Goal: Find specific fact: Find specific fact

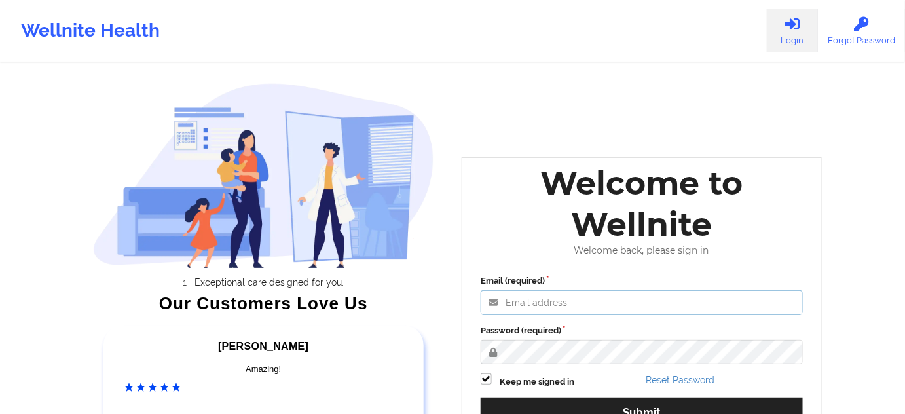
type input "[PERSON_NAME][EMAIL_ADDRESS][PERSON_NAME][DOMAIN_NAME]"
click at [567, 325] on label "Password (required)" at bounding box center [641, 330] width 322 height 13
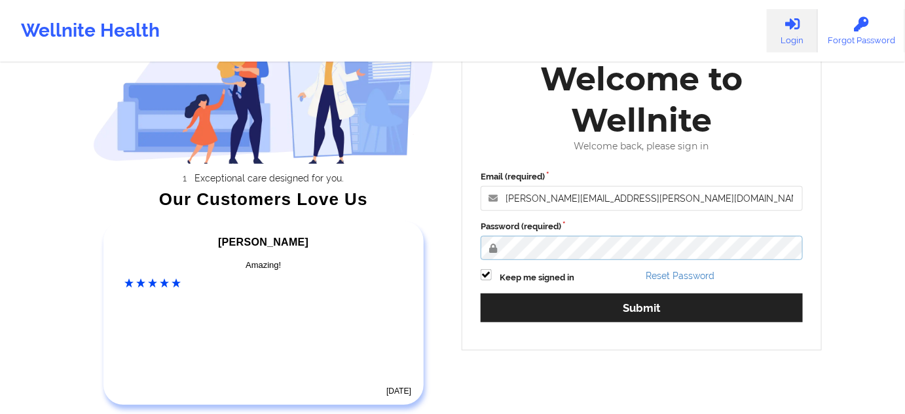
scroll to position [118, 0]
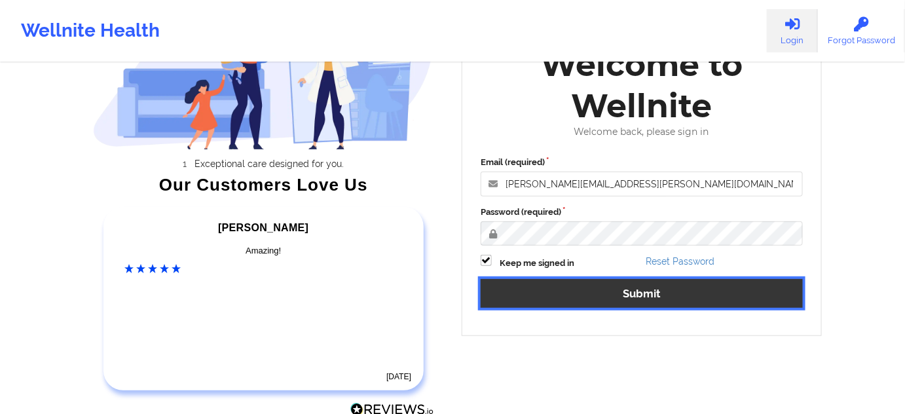
click at [584, 293] on button "Submit" at bounding box center [641, 293] width 322 height 28
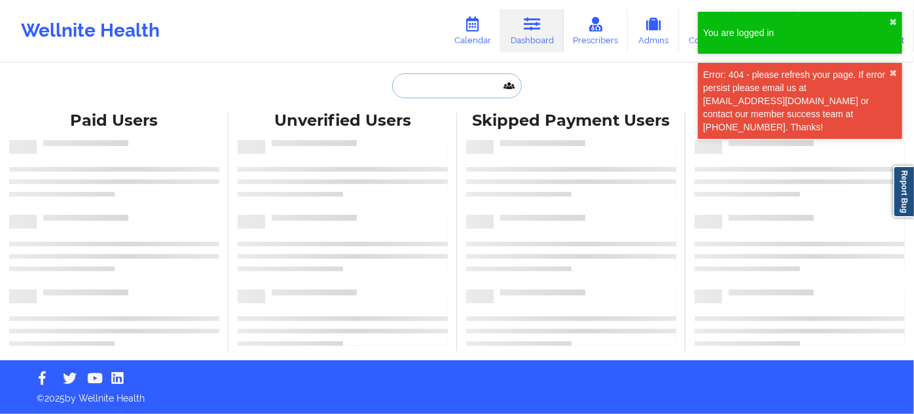
click at [460, 85] on input "text" at bounding box center [457, 85] width 130 height 25
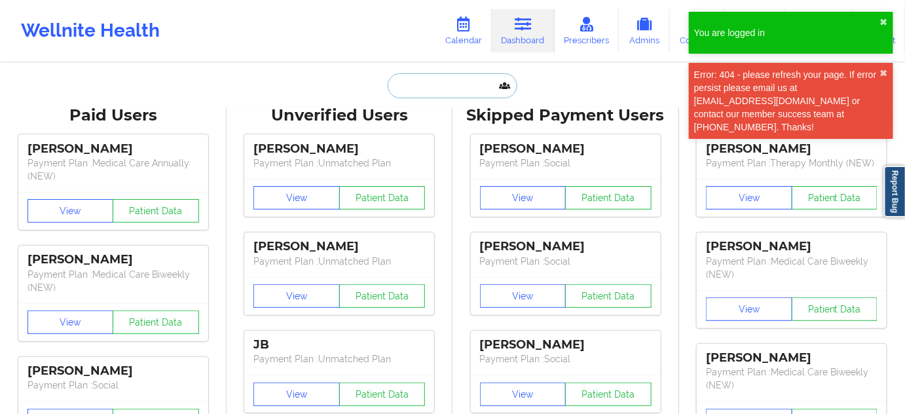
paste input "[EMAIL_ADDRESS][DOMAIN_NAME]"
type input "[EMAIL_ADDRESS][DOMAIN_NAME]"
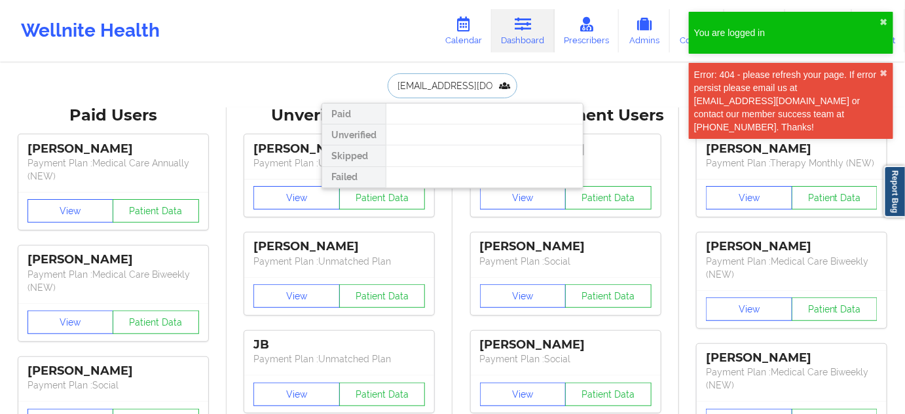
scroll to position [0, 1]
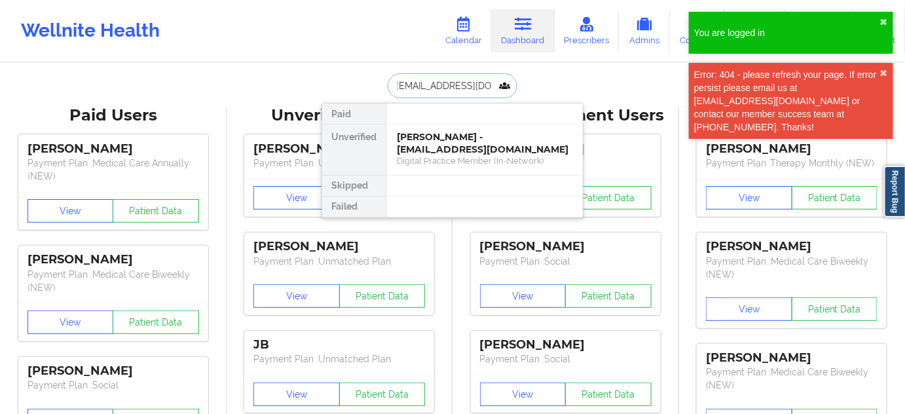
click at [434, 134] on div "[PERSON_NAME] - [EMAIL_ADDRESS][DOMAIN_NAME]" at bounding box center [484, 143] width 175 height 24
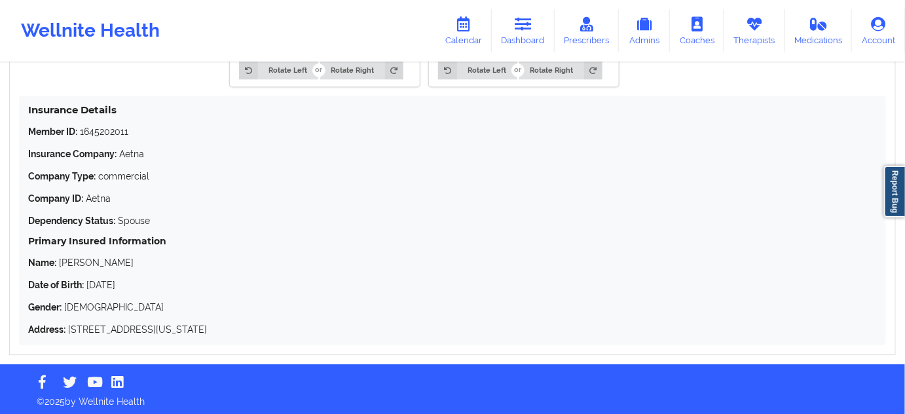
scroll to position [1073, 0]
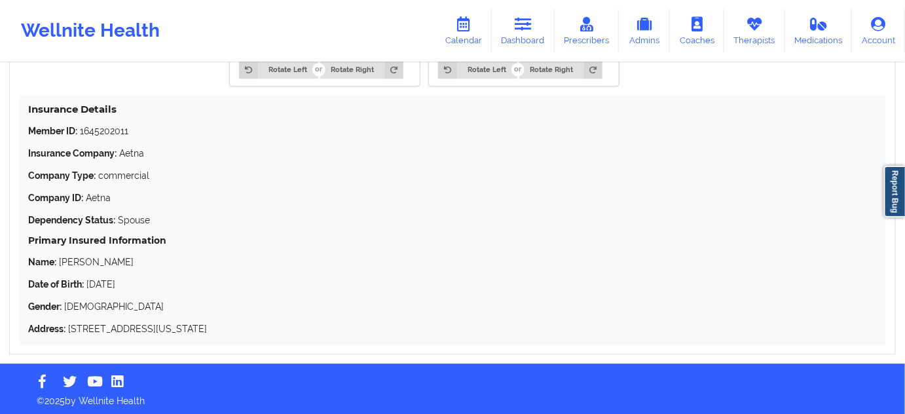
click at [90, 130] on p "Member ID: 1645202011" at bounding box center [452, 130] width 848 height 13
copy p "1645202011"
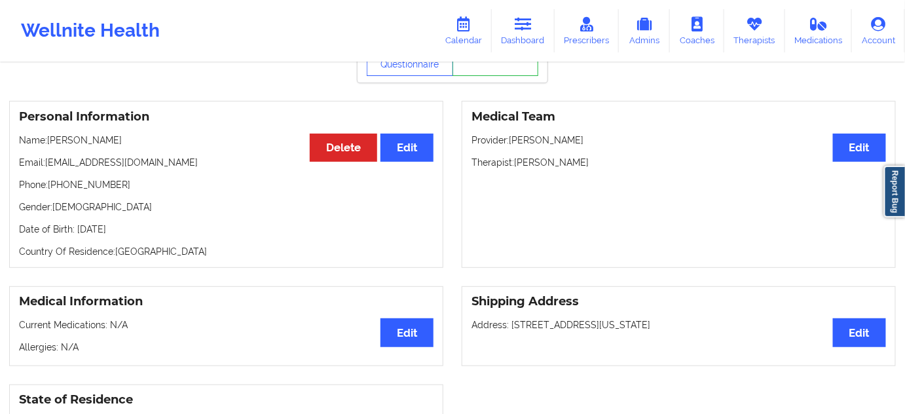
scroll to position [0, 0]
